Goal: Navigation & Orientation: Find specific page/section

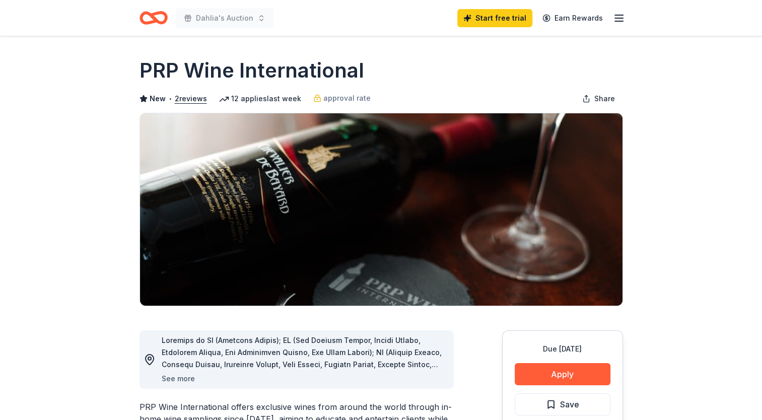
click at [175, 378] on button "See more" at bounding box center [178, 379] width 33 height 12
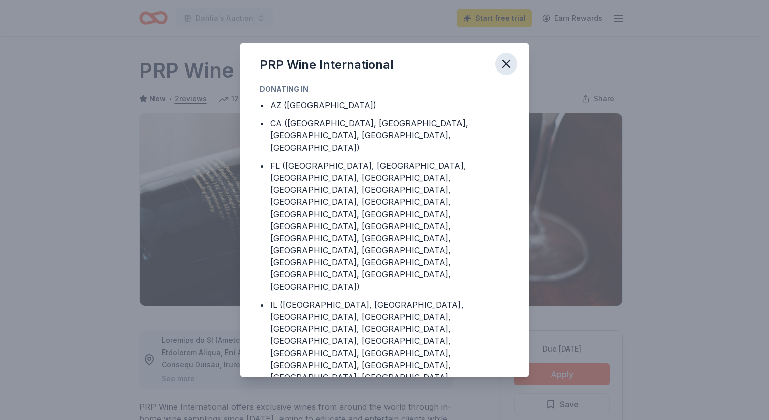
click at [503, 62] on icon "button" at bounding box center [506, 64] width 14 height 14
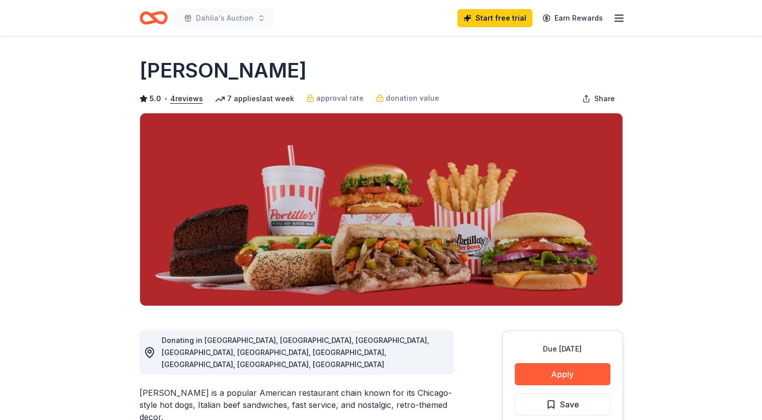
click at [617, 14] on icon "button" at bounding box center [619, 18] width 12 height 12
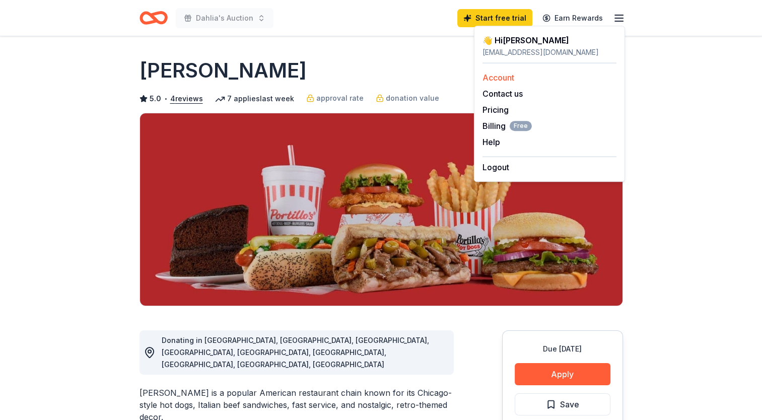
click at [503, 75] on link "Account" at bounding box center [498, 77] width 32 height 10
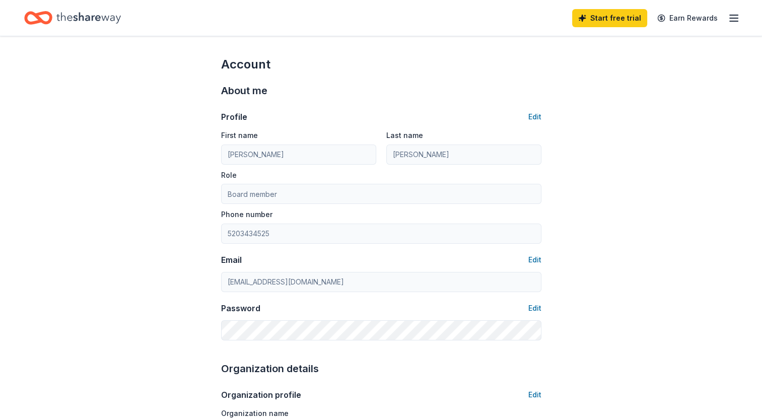
click at [731, 18] on line "button" at bounding box center [733, 18] width 8 height 0
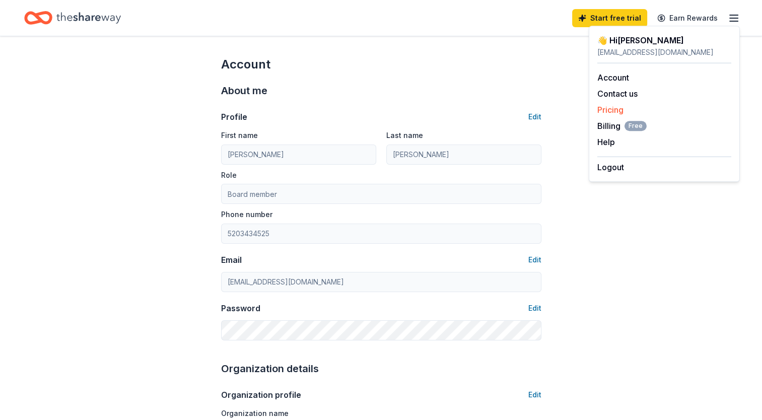
click at [610, 109] on link "Pricing" at bounding box center [610, 110] width 26 height 10
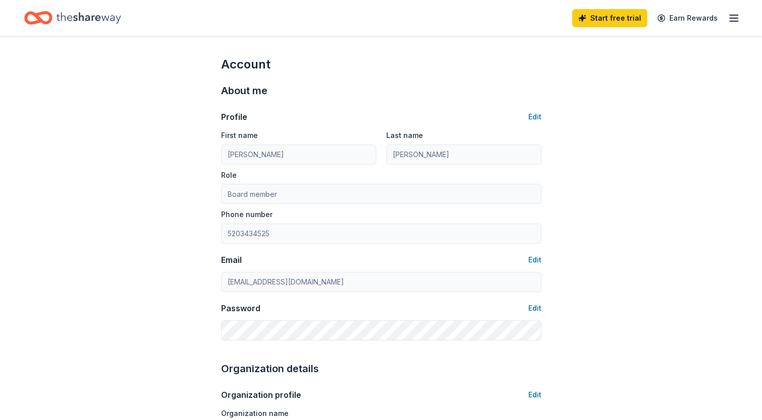
click at [731, 15] on line "button" at bounding box center [733, 15] width 8 height 0
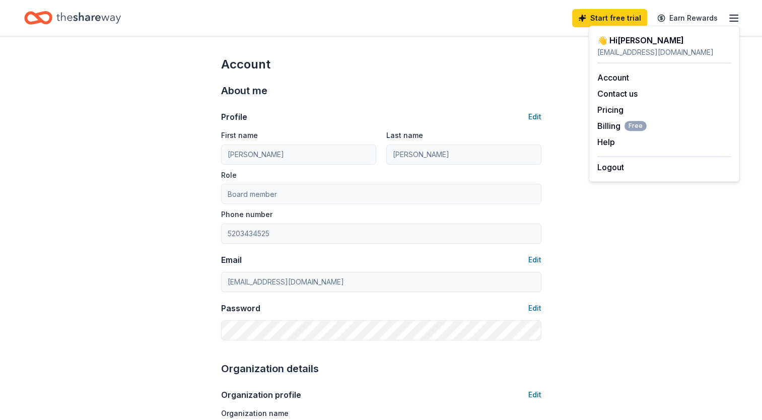
click at [603, 41] on div "👋 Hi Angie" at bounding box center [664, 40] width 134 height 12
click at [611, 76] on link "Account" at bounding box center [613, 77] width 32 height 10
